Goal: Task Accomplishment & Management: Complete application form

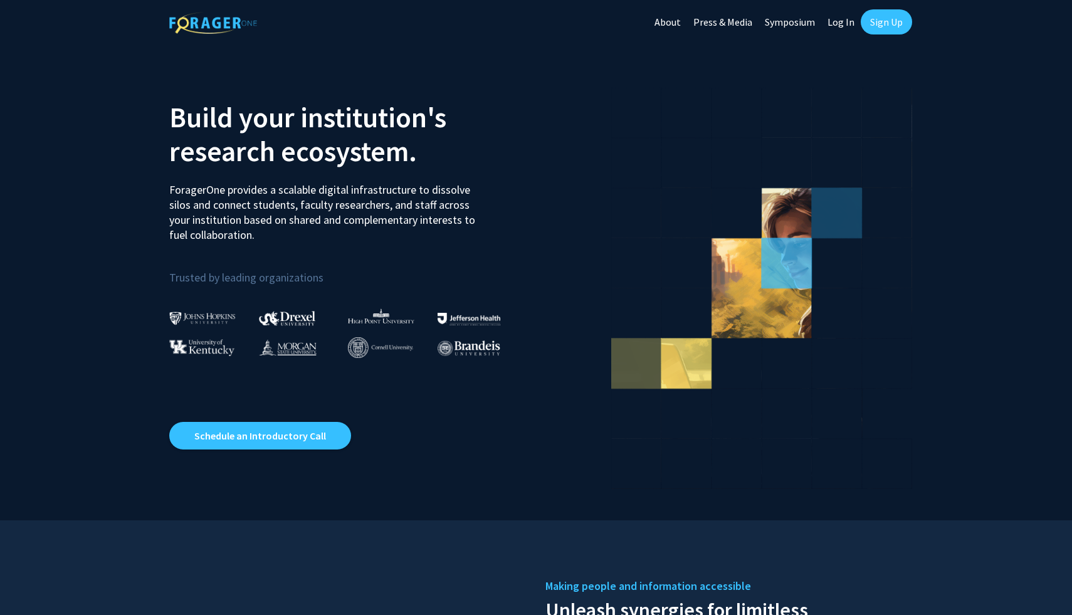
click at [886, 22] on link "Sign Up" at bounding box center [886, 21] width 51 height 25
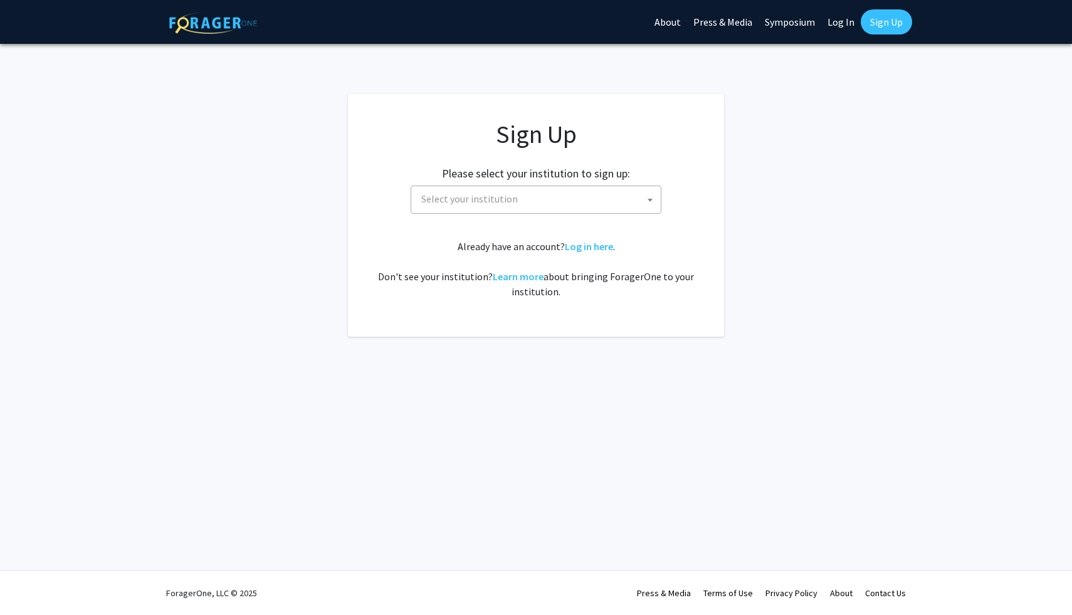
click at [628, 202] on span "Select your institution" at bounding box center [538, 199] width 245 height 26
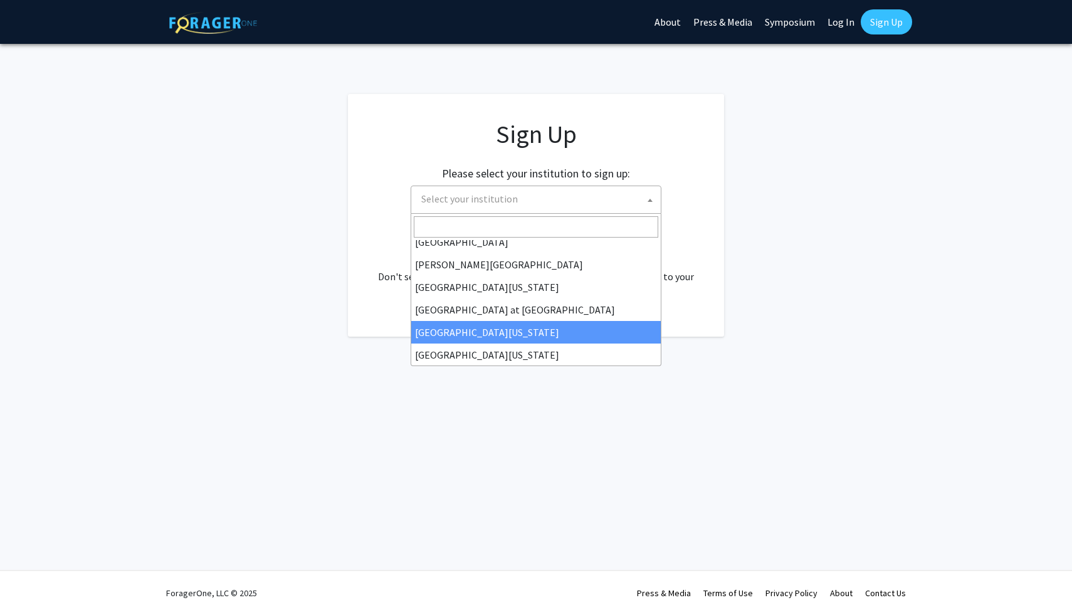
scroll to position [439, 0]
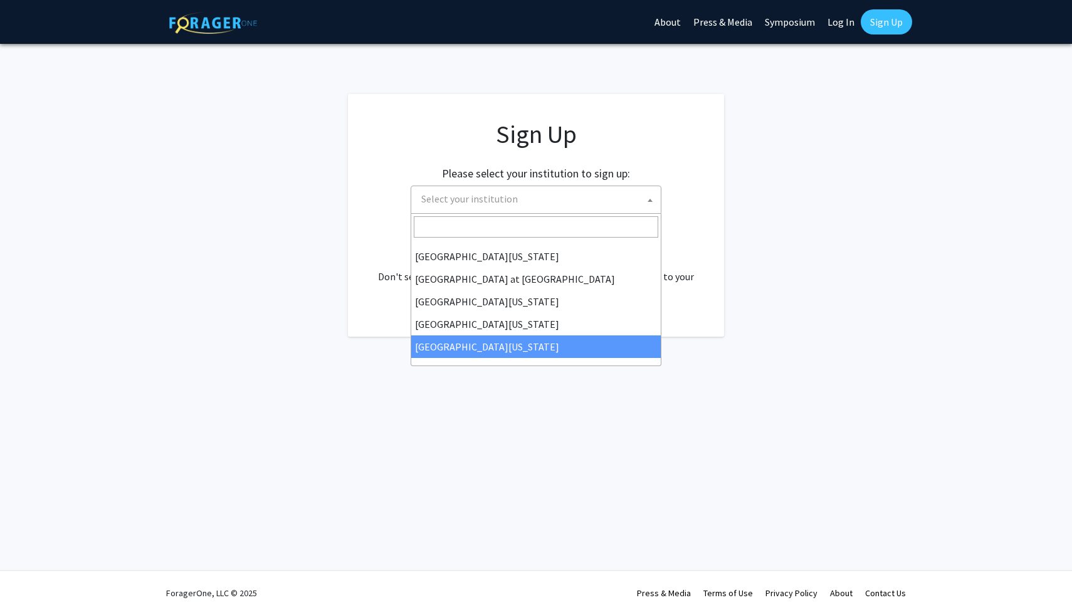
select select "33"
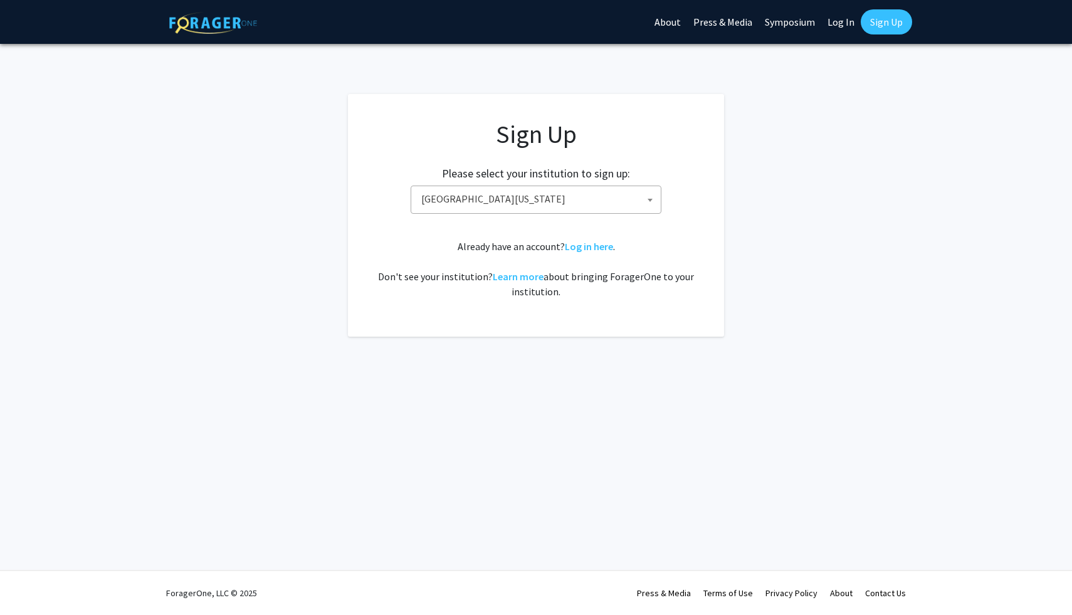
click at [631, 206] on span "[GEOGRAPHIC_DATA][US_STATE]" at bounding box center [538, 199] width 245 height 26
click at [875, 24] on link "Sign Up" at bounding box center [886, 21] width 51 height 25
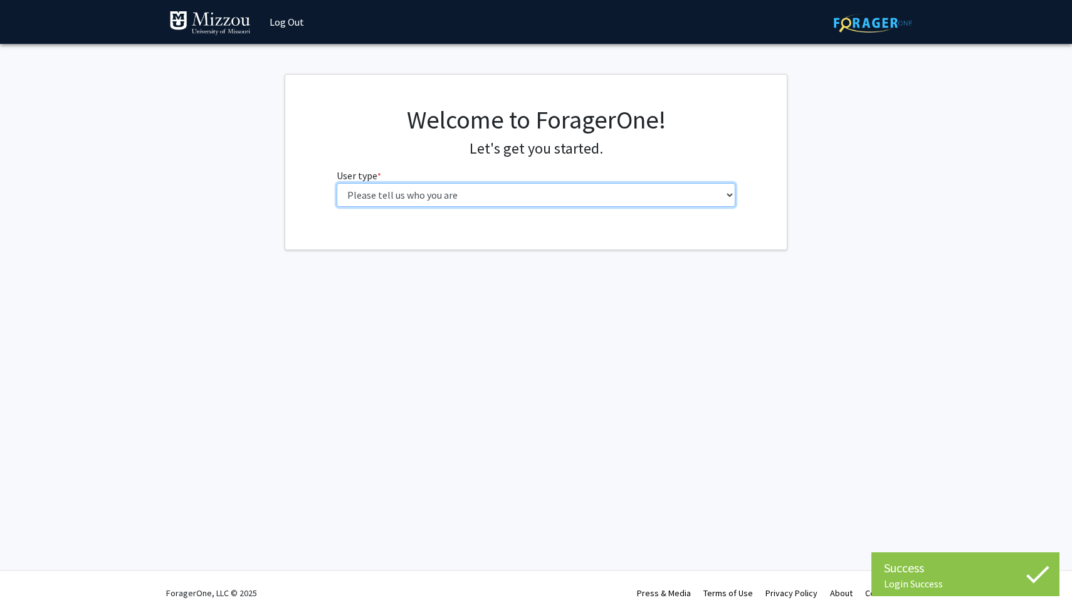
click at [629, 183] on select "Please tell us who you are Undergraduate Student Master's Student Doctoral Cand…" at bounding box center [536, 195] width 399 height 24
select select "1: undergrad"
click at [337, 183] on select "Please tell us who you are Undergraduate Student Master's Student Doctoral Cand…" at bounding box center [536, 195] width 399 height 24
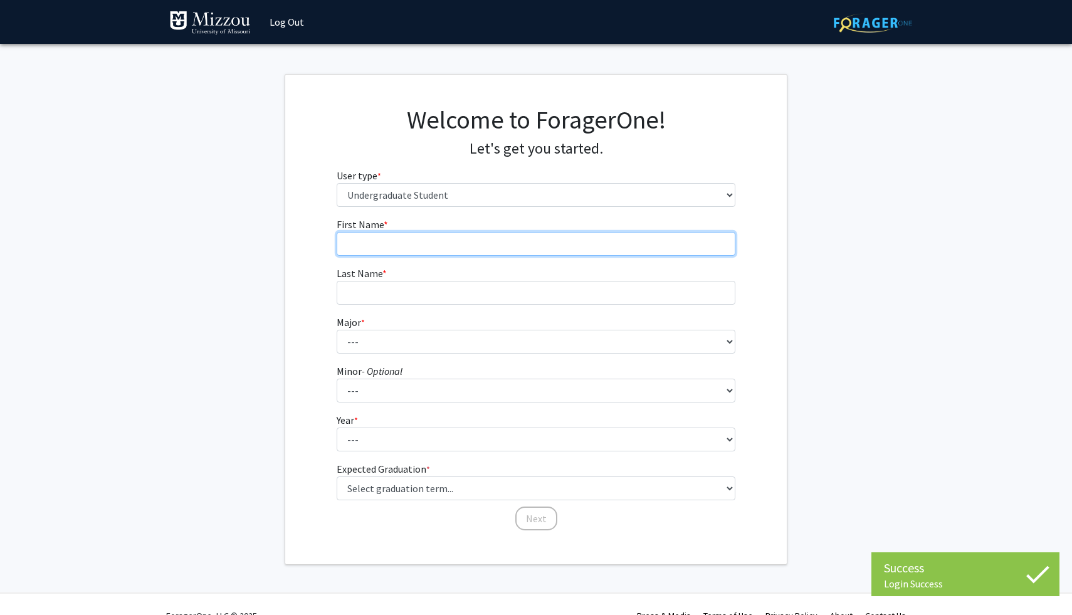
click at [652, 252] on input "First Name * required" at bounding box center [536, 244] width 399 height 24
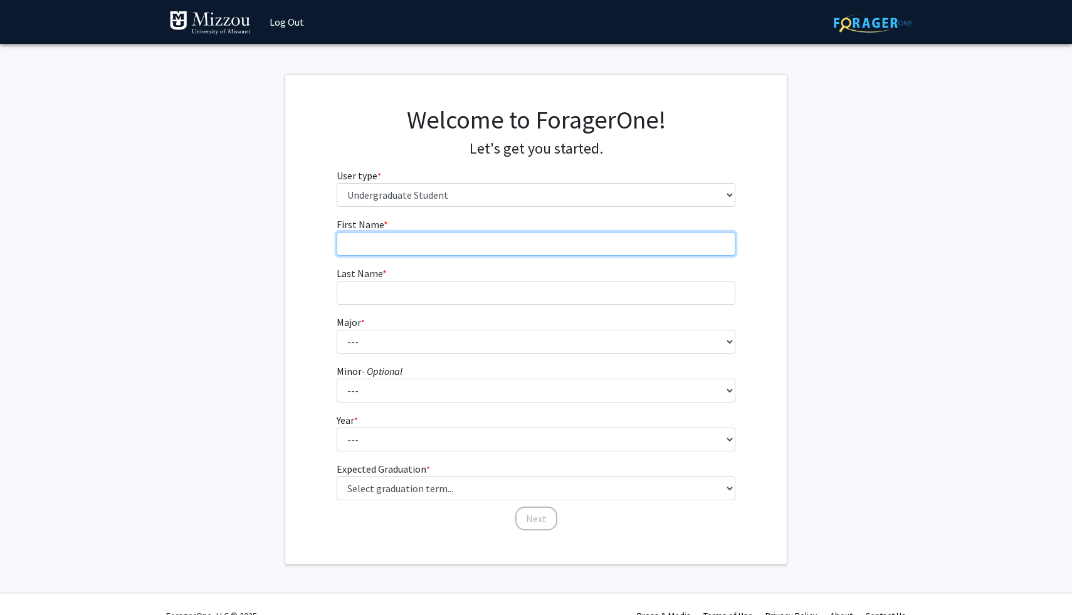
click at [652, 252] on input "First Name * required" at bounding box center [536, 244] width 399 height 24
type input "Chloe"
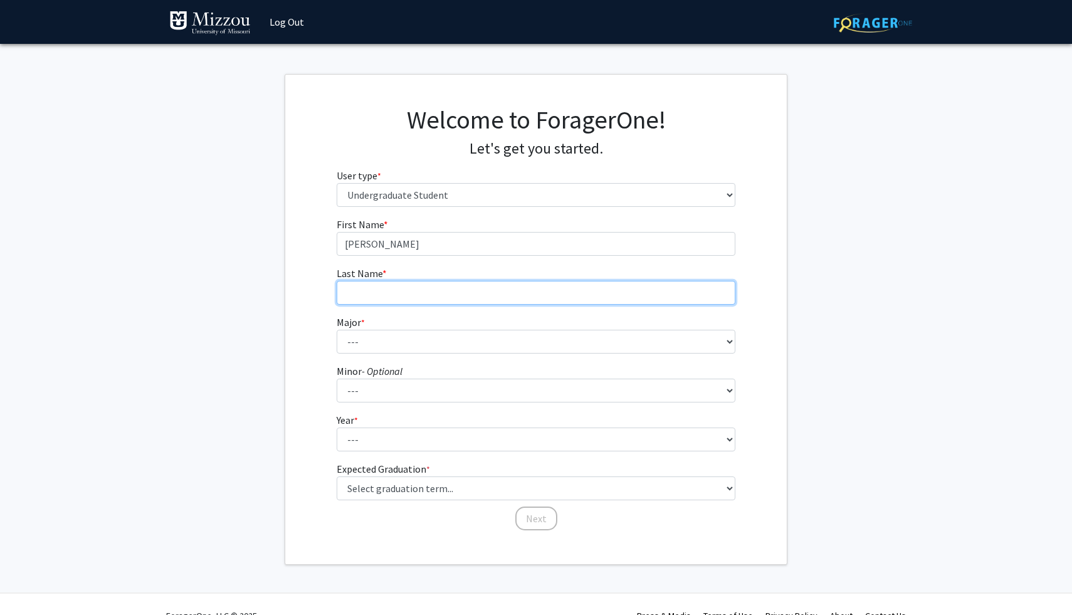
click at [638, 300] on input "Last Name * required" at bounding box center [536, 293] width 399 height 24
type input "Vargo"
click at [646, 355] on form "First Name * required Chloe Last Name * required Vargo Major * required --- Agr…" at bounding box center [536, 368] width 399 height 302
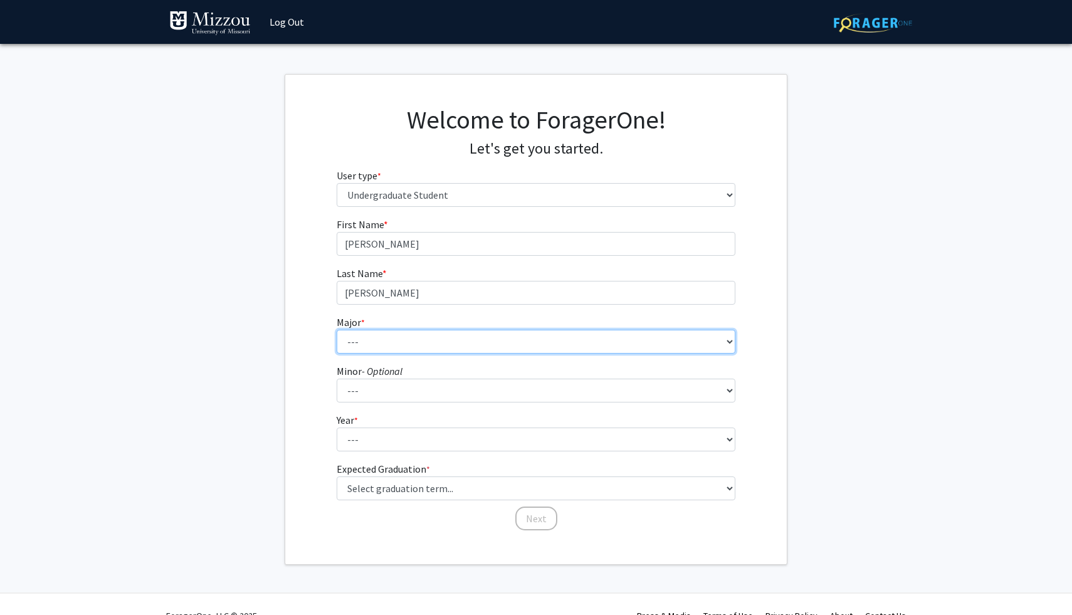
click at [646, 349] on select "--- Agribusiness Management Agricultural Education Agricultural Education: Comm…" at bounding box center [536, 342] width 399 height 24
select select "8: 2497"
click at [337, 330] on select "--- Agribusiness Management Agricultural Education Agricultural Education: Comm…" at bounding box center [536, 342] width 399 height 24
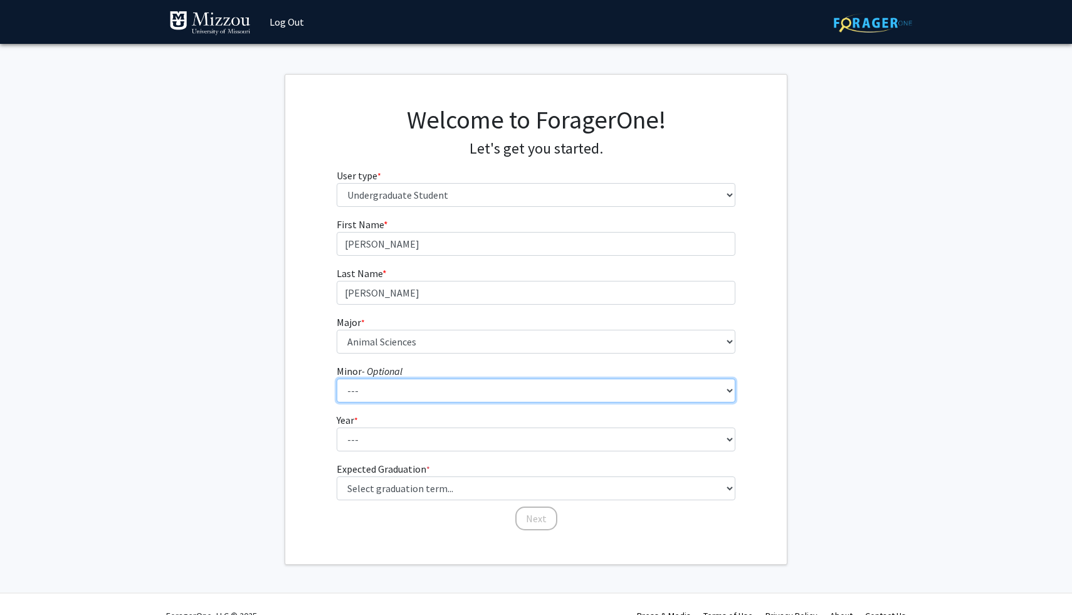
click at [457, 387] on select "--- Accountancy Aerospace Engineering Aerospace Studies Agribusiness Management…" at bounding box center [536, 391] width 399 height 24
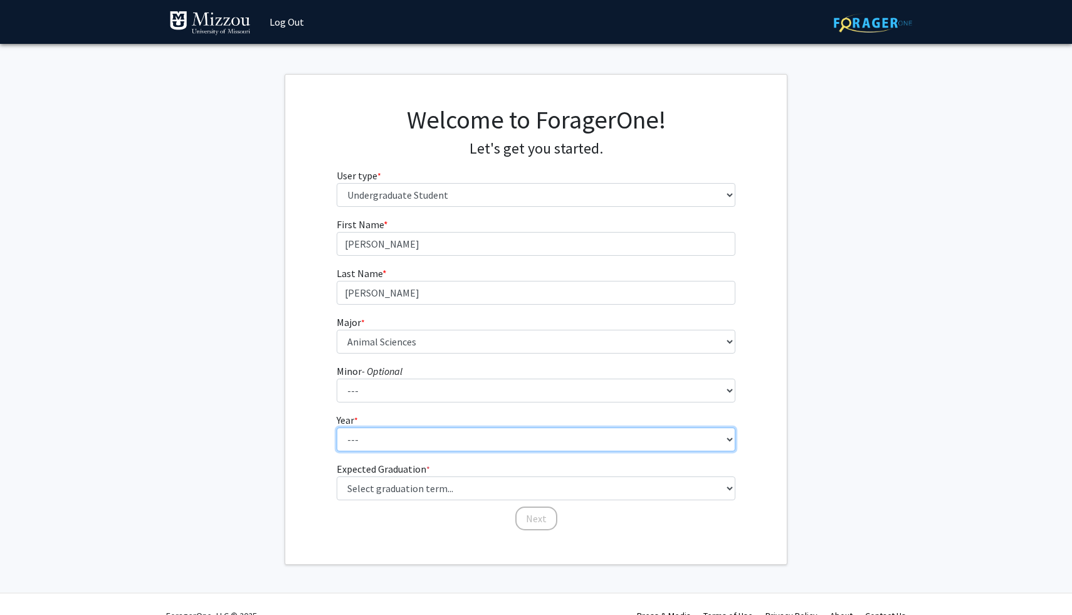
click at [365, 435] on select "--- First-year Sophomore Junior Senior Postbaccalaureate Certificate" at bounding box center [536, 440] width 399 height 24
select select "1: first-year"
click at [337, 428] on select "--- First-year Sophomore Junior Senior Postbaccalaureate Certificate" at bounding box center [536, 440] width 399 height 24
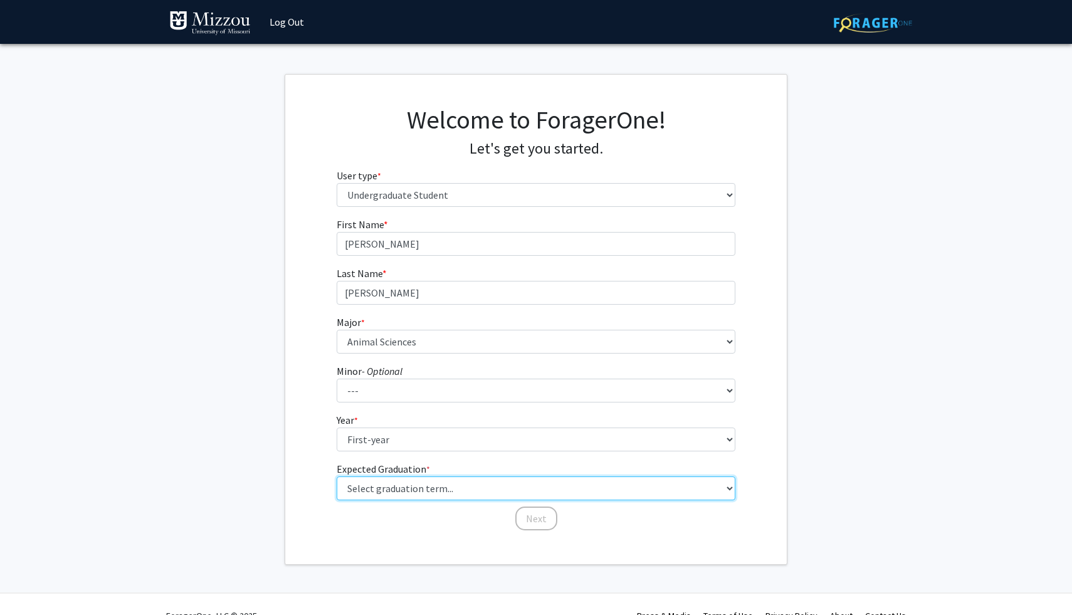
click at [418, 490] on select "Select graduation term... Spring 2025 Summer 2025 Fall 2025 Winter 2025 Spring …" at bounding box center [536, 489] width 399 height 24
select select "17: spring_2029"
click at [337, 477] on select "Select graduation term... Spring 2025 Summer 2025 Fall 2025 Winter 2025 Spring …" at bounding box center [536, 489] width 399 height 24
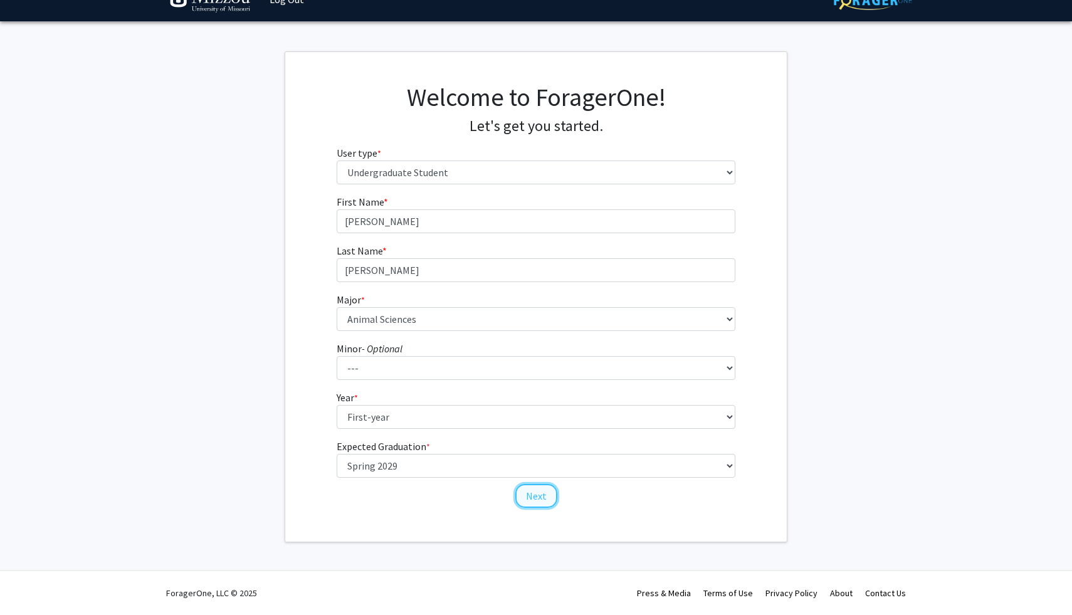
click at [538, 497] on button "Next" at bounding box center [536, 496] width 42 height 24
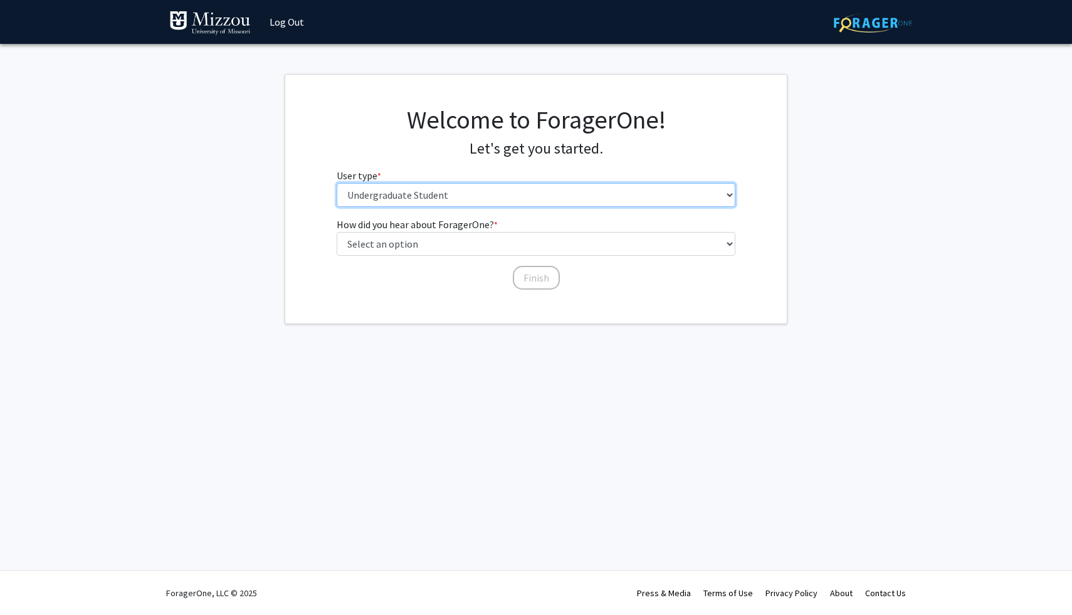
click at [493, 184] on select "Please tell us who you are Undergraduate Student Master's Student Doctoral Cand…" at bounding box center [536, 195] width 399 height 24
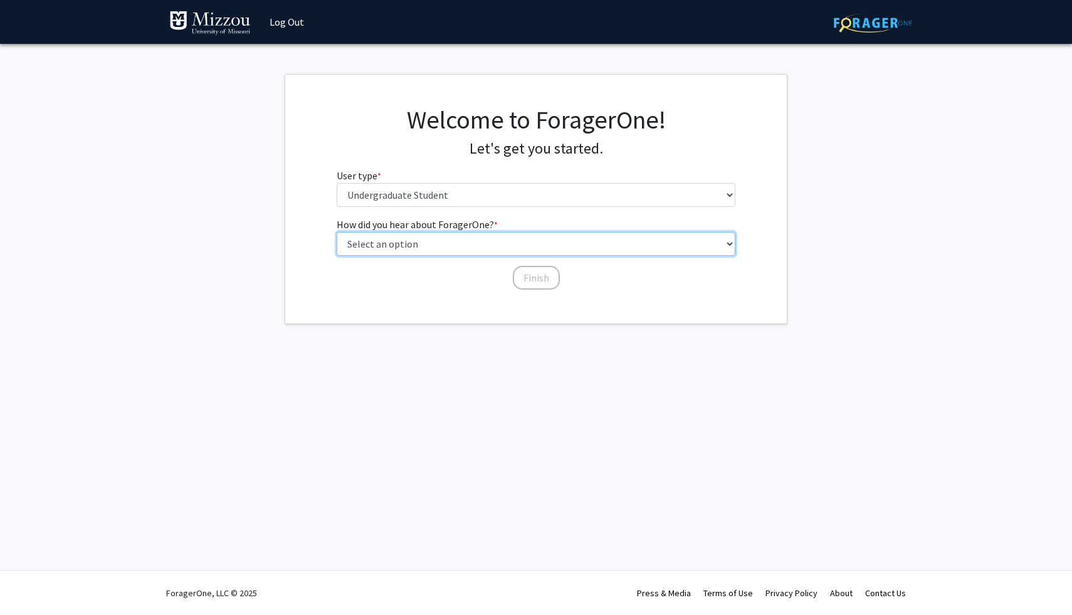
click at [477, 239] on select "Select an option Peer/student recommendation Faculty/staff recommendation Unive…" at bounding box center [536, 244] width 399 height 24
select select "2: faculty_recommendation"
click at [337, 232] on select "Select an option Peer/student recommendation Faculty/staff recommendation Unive…" at bounding box center [536, 244] width 399 height 24
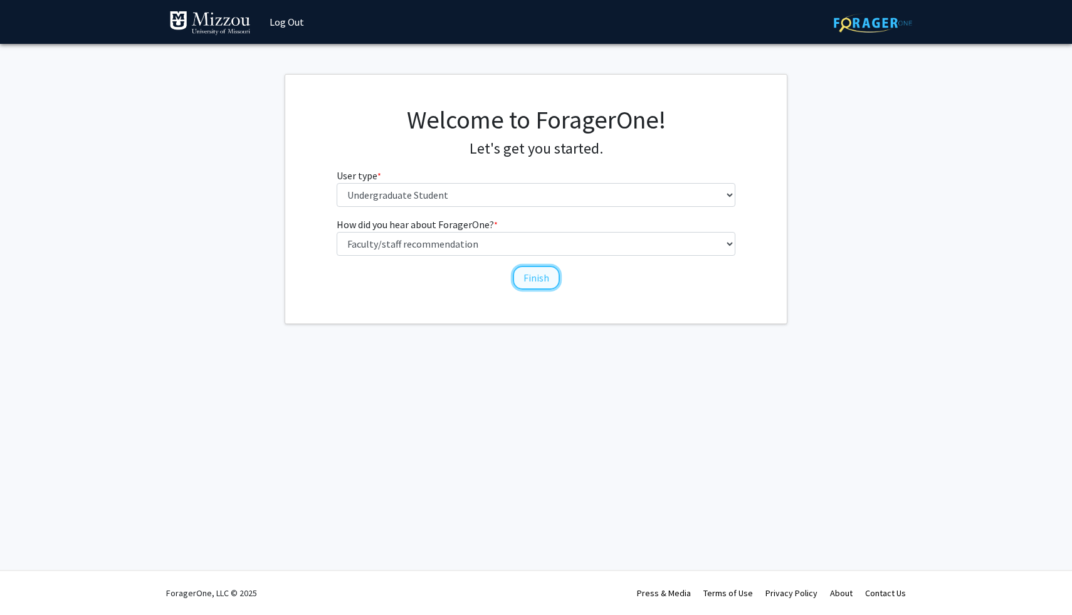
click at [532, 280] on button "Finish" at bounding box center [536, 278] width 47 height 24
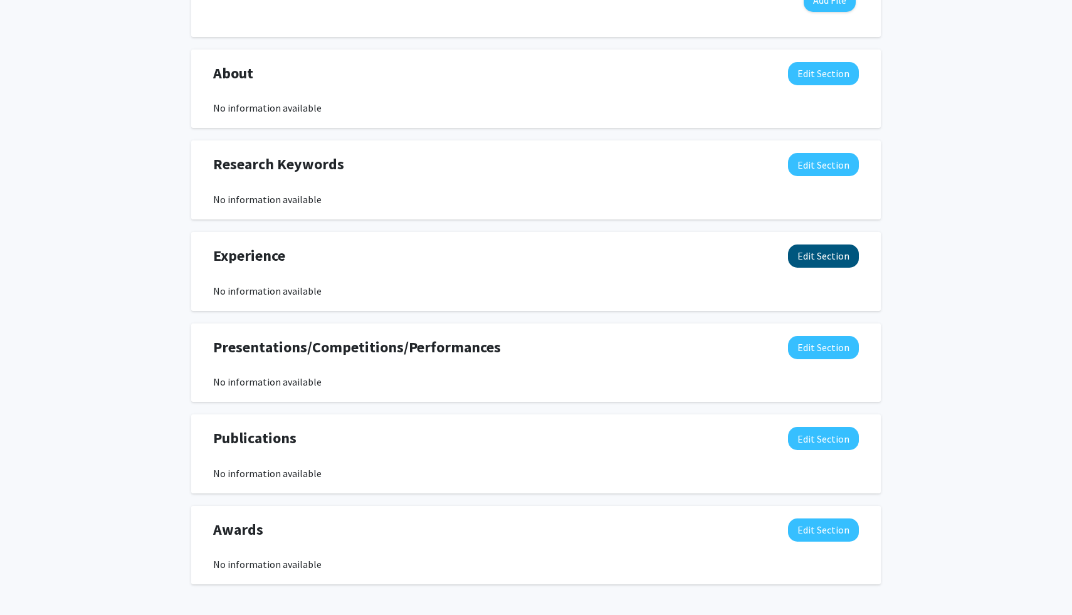
scroll to position [561, 0]
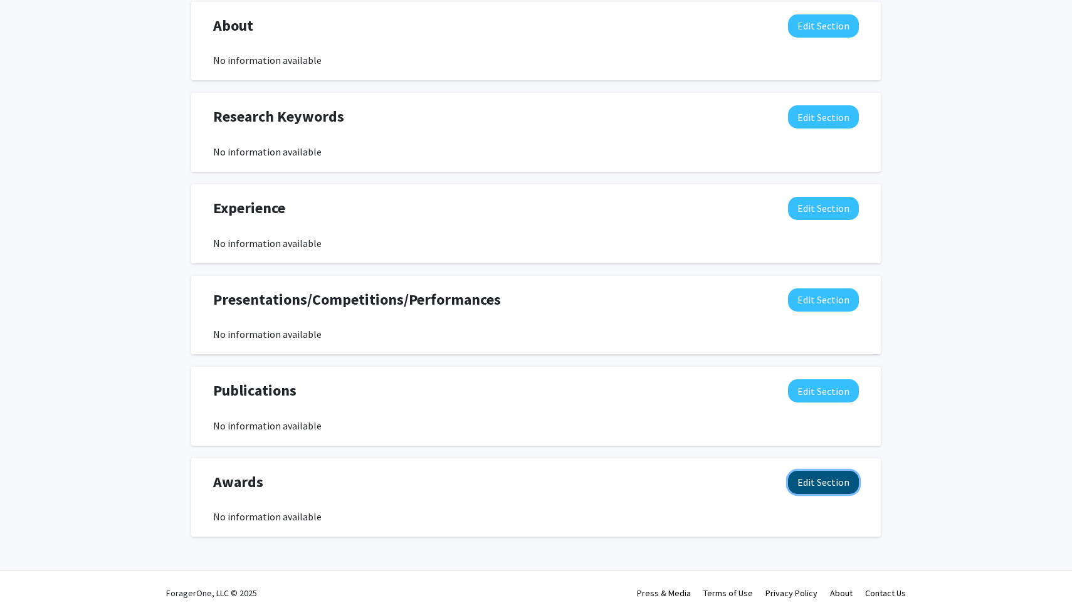
click at [827, 475] on button "Edit Section" at bounding box center [823, 482] width 71 height 23
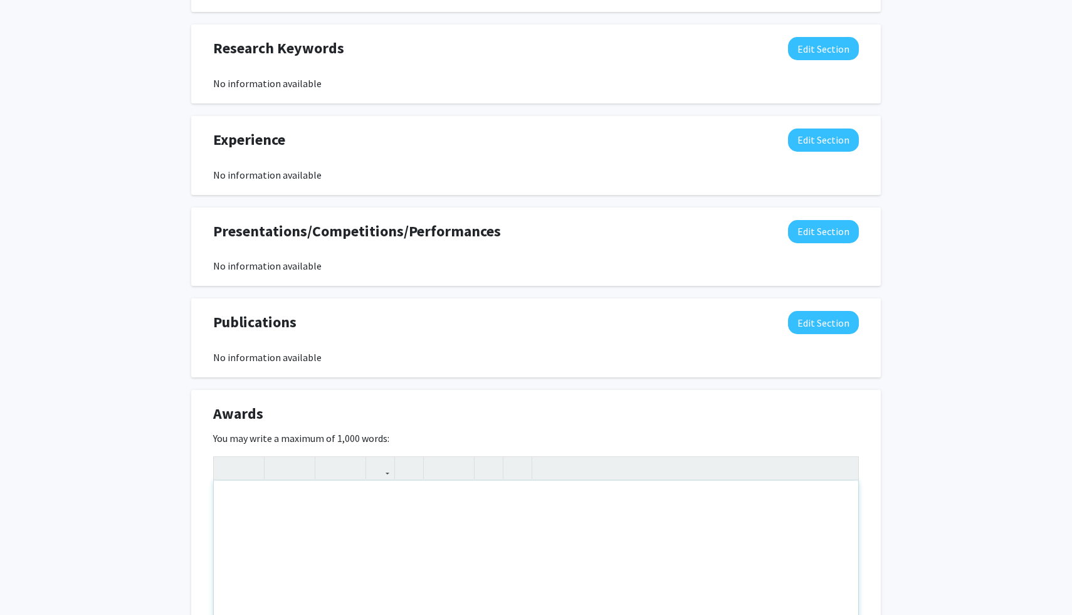
scroll to position [636, 0]
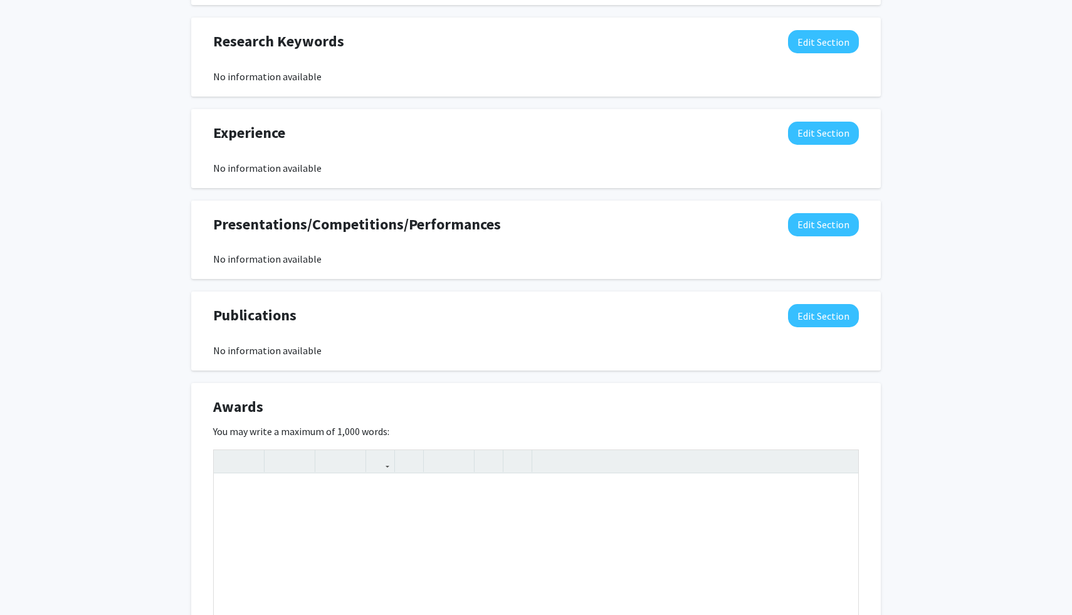
click at [961, 355] on div "Chloe Vargo Edit Section See Public View help Degree Level: Undergraduate Stude…" at bounding box center [536, 92] width 1072 height 1367
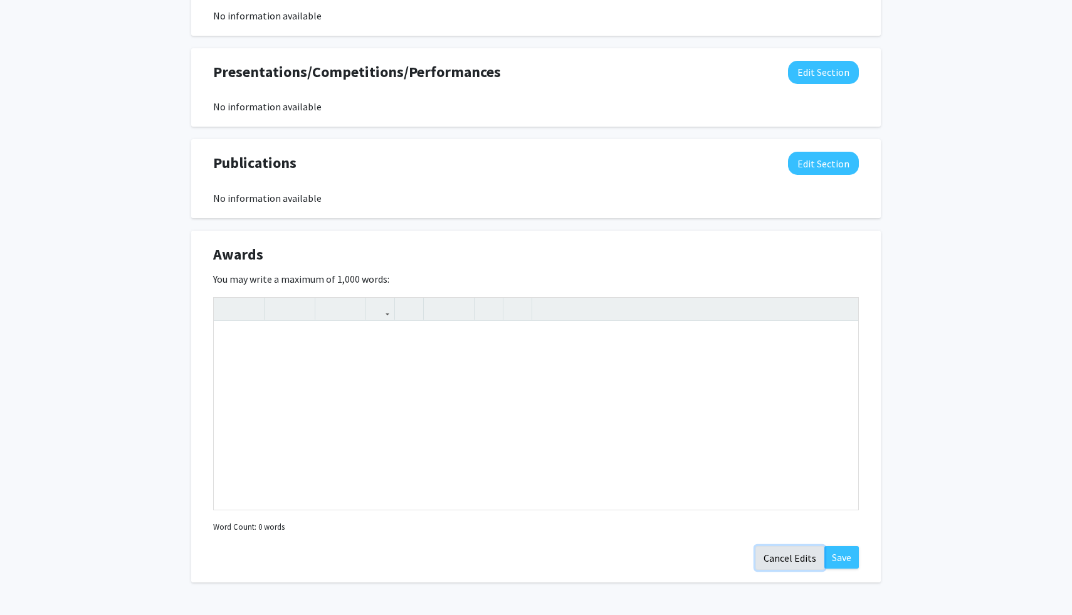
click at [807, 562] on button "Cancel Edits" at bounding box center [790, 558] width 69 height 24
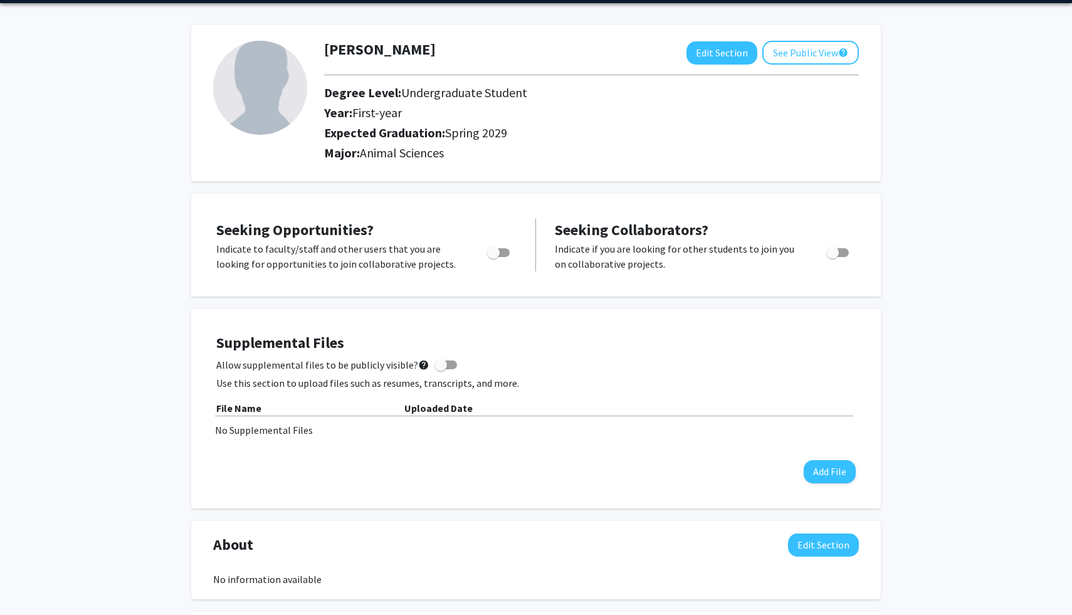
scroll to position [0, 0]
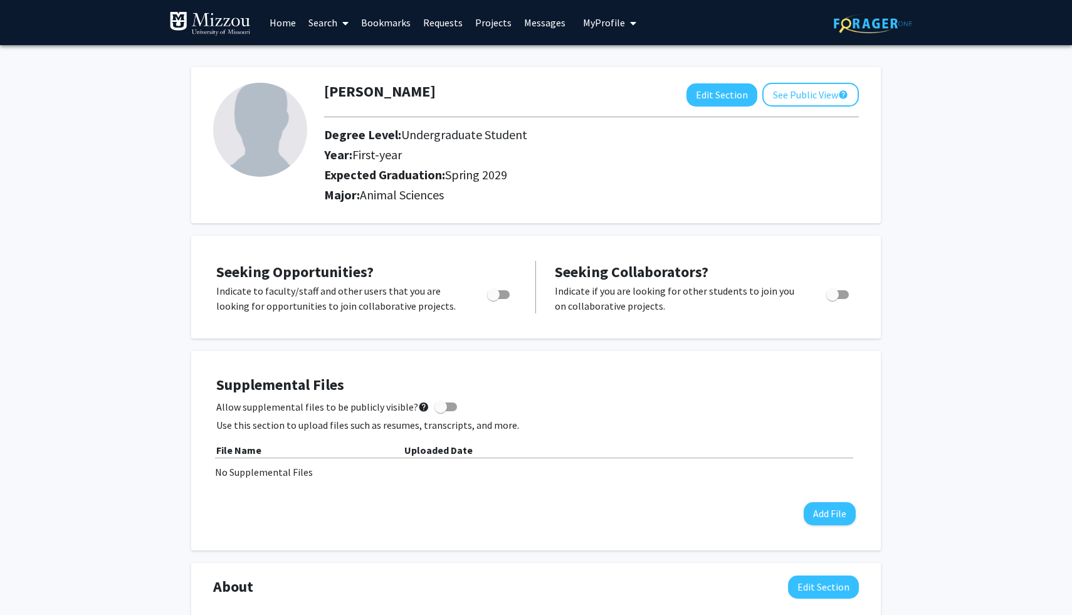
click at [487, 23] on link "Projects" at bounding box center [493, 23] width 49 height 44
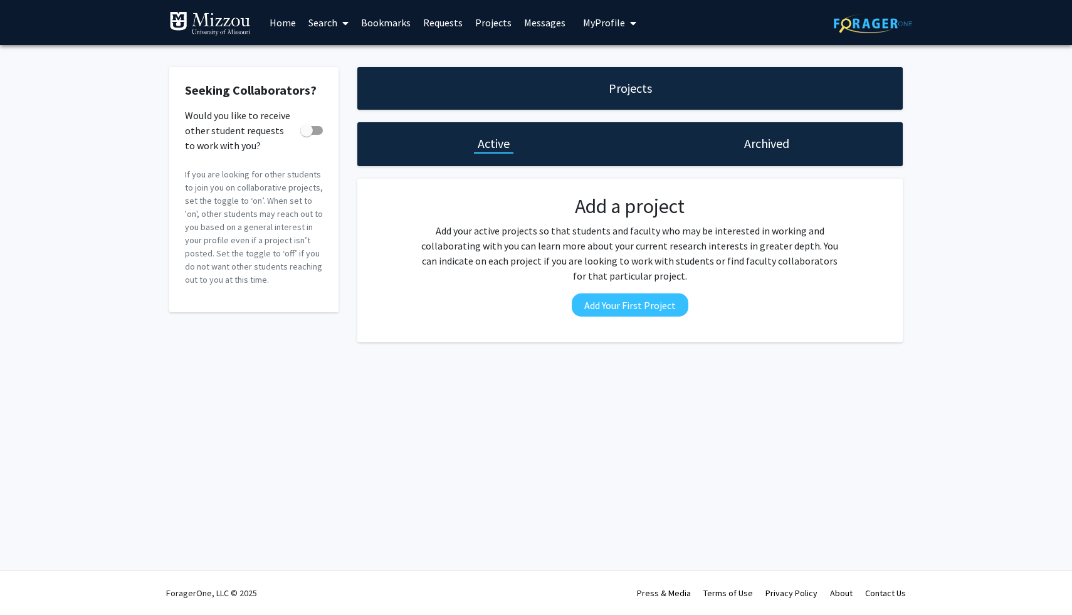
click at [757, 140] on h1 "Archived" at bounding box center [766, 144] width 45 height 18
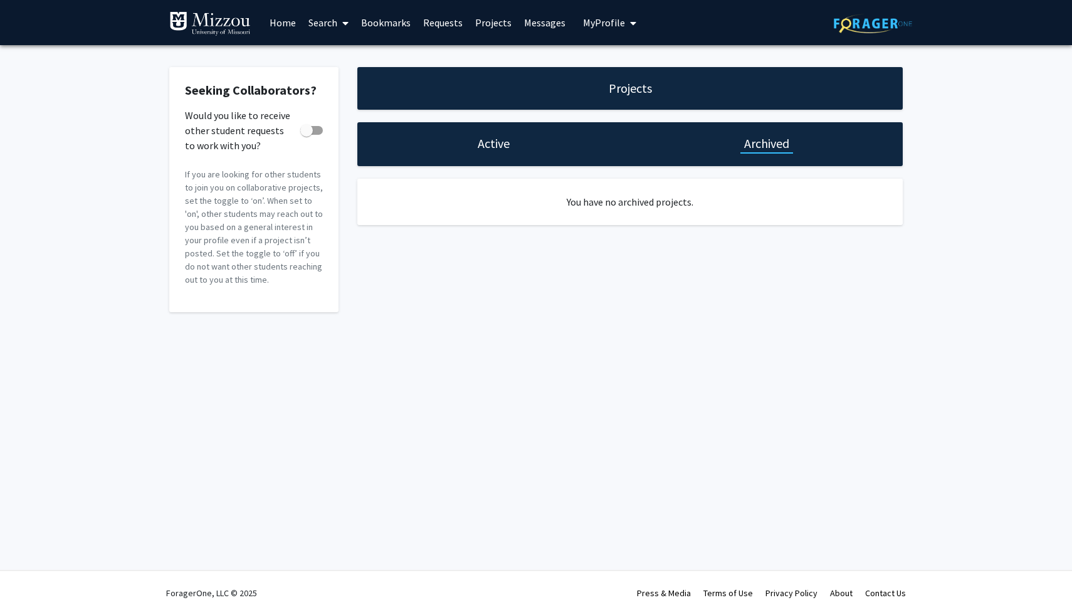
click at [547, 143] on div "Active" at bounding box center [493, 144] width 273 height 44
click at [285, 25] on link "Home" at bounding box center [282, 23] width 39 height 44
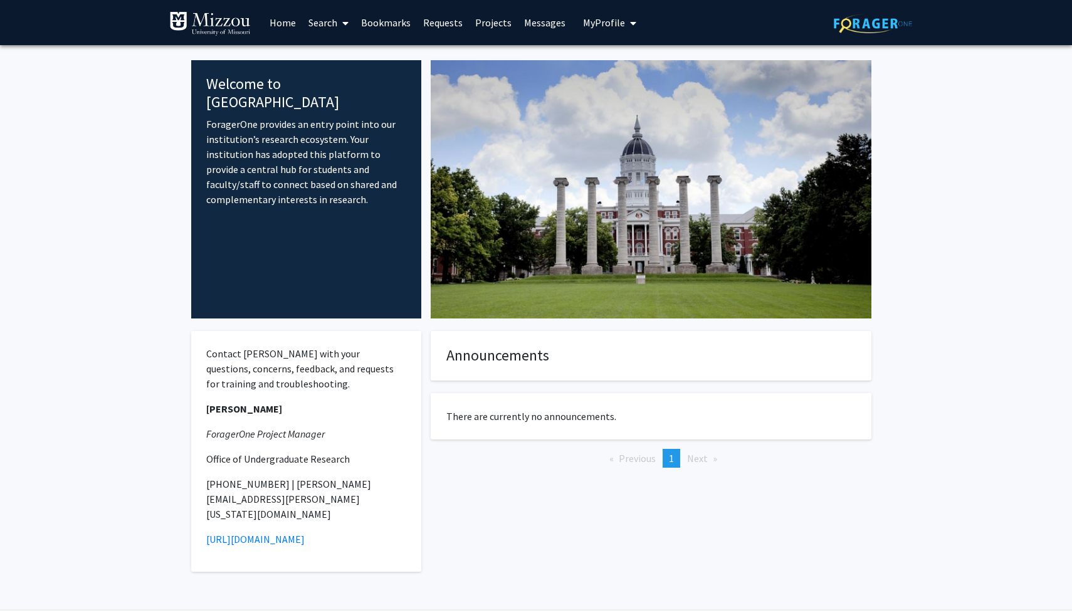
click at [330, 15] on link "Search" at bounding box center [328, 23] width 53 height 44
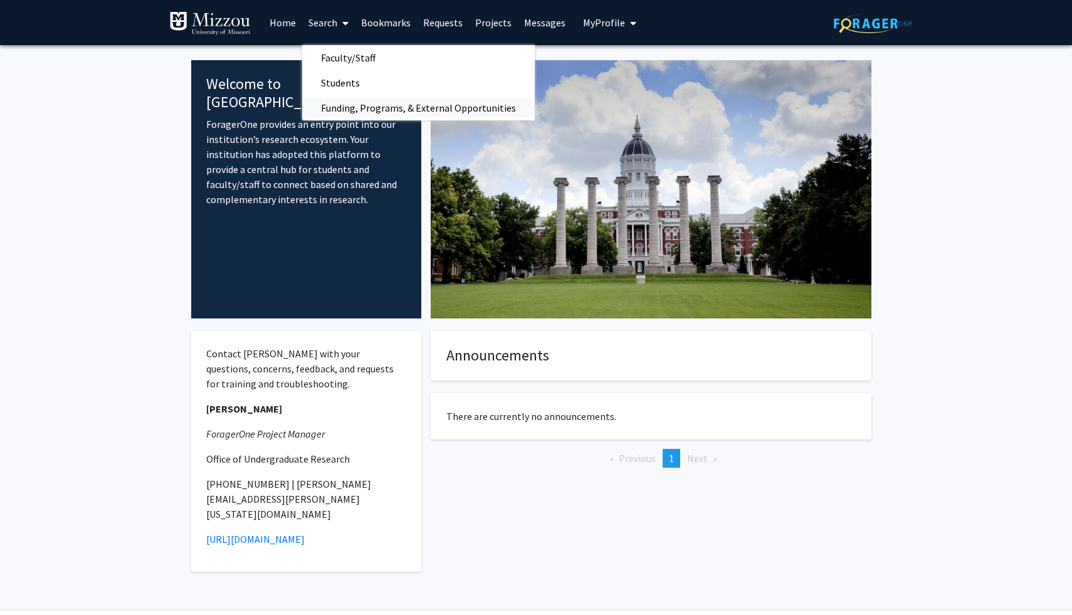
click at [376, 109] on span "Funding, Programs, & External Opportunities" at bounding box center [418, 107] width 233 height 25
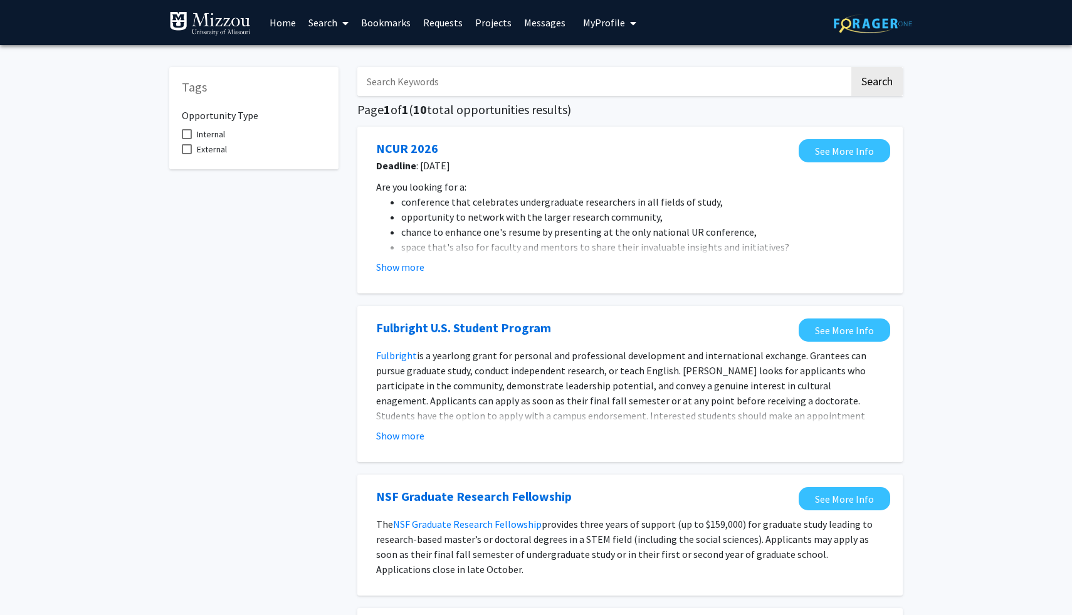
click at [588, 29] on button "My Profile" at bounding box center [609, 22] width 61 height 45
click at [603, 67] on img at bounding box center [604, 63] width 25 height 25
